Goal: Task Accomplishment & Management: Use online tool/utility

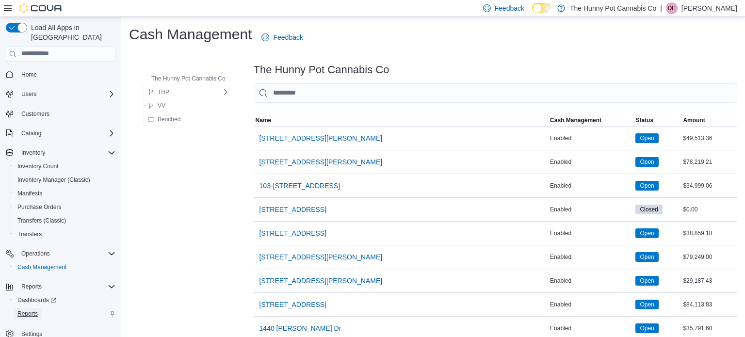
click at [27, 308] on span "Reports" at bounding box center [27, 314] width 20 height 12
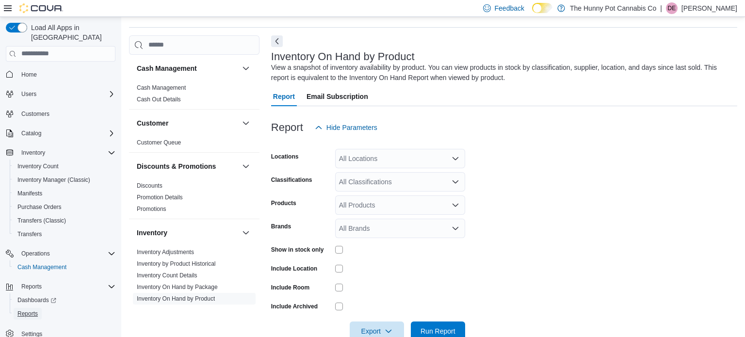
scroll to position [32, 0]
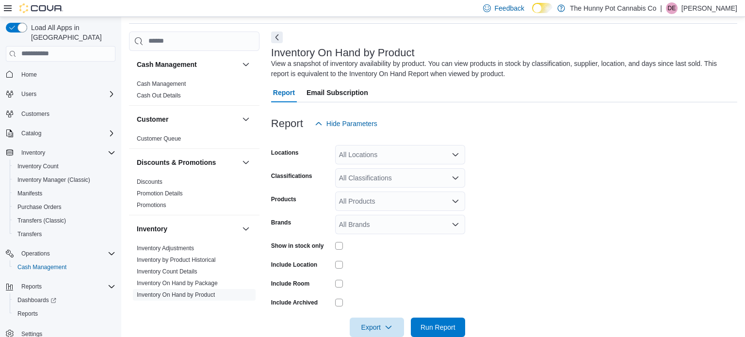
click at [396, 150] on div "All Locations" at bounding box center [400, 154] width 130 height 19
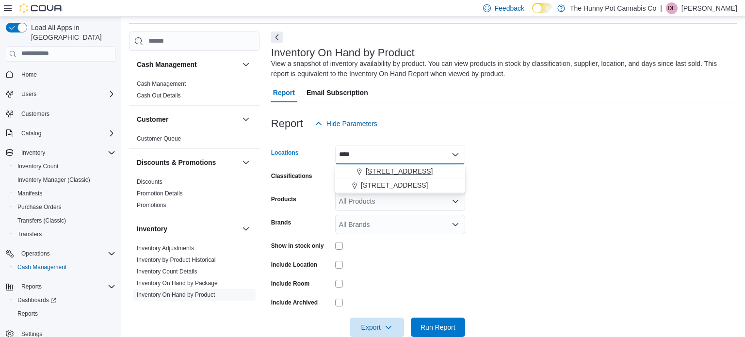
type input "****"
click at [391, 167] on span "[STREET_ADDRESS]" at bounding box center [398, 171] width 67 height 10
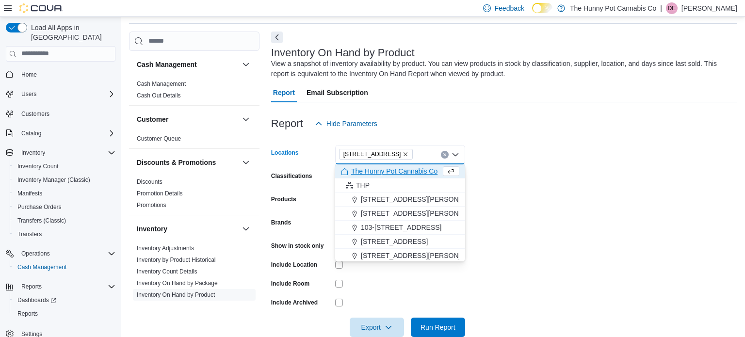
click at [498, 257] on form "Locations [STREET_ADDRESS] Selected. [STREET_ADDRESS]. Press Backspace to delet…" at bounding box center [504, 235] width 466 height 204
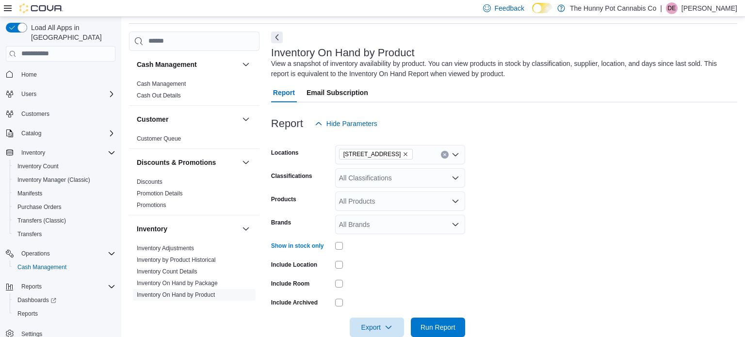
click at [552, 238] on form "Locations [STREET_ADDRESS] Classifications All Classifications Products All Pro…" at bounding box center [504, 235] width 466 height 204
click at [364, 323] on span "Export" at bounding box center [376, 326] width 43 height 19
click at [399, 264] on span "Export to Excel" at bounding box center [378, 268] width 44 height 8
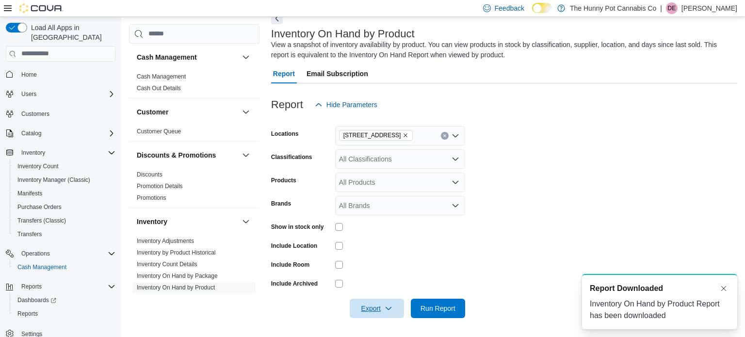
scroll to position [0, 0]
